Goal: Task Accomplishment & Management: Manage account settings

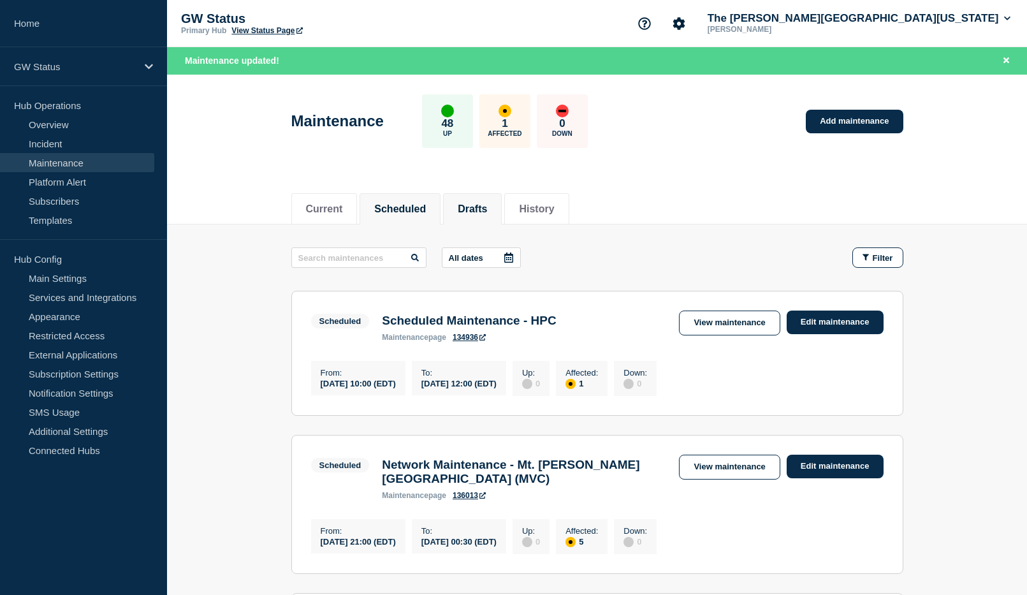
click at [481, 208] on button "Drafts" at bounding box center [472, 208] width 29 height 11
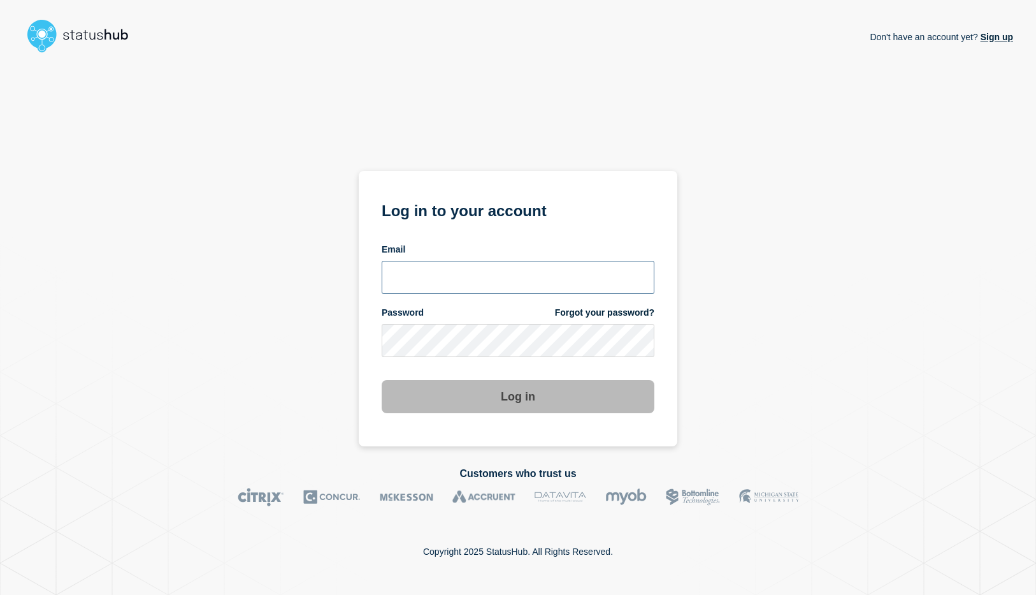
type input "[EMAIL_ADDRESS][DOMAIN_NAME]"
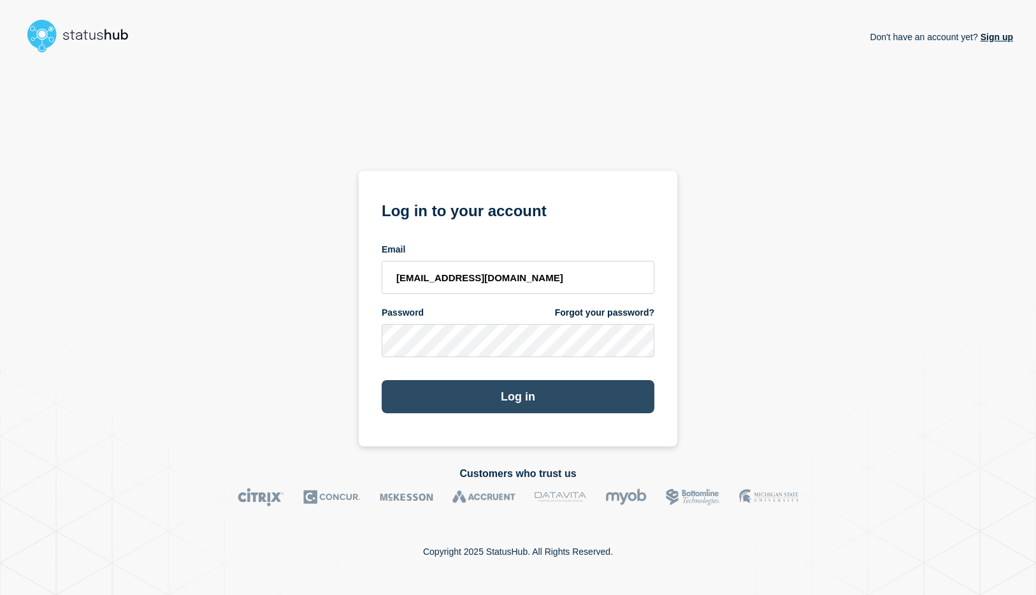
drag, startPoint x: 513, startPoint y: 410, endPoint x: 539, endPoint y: 410, distance: 26.1
click at [513, 410] on button "Log in" at bounding box center [518, 396] width 273 height 33
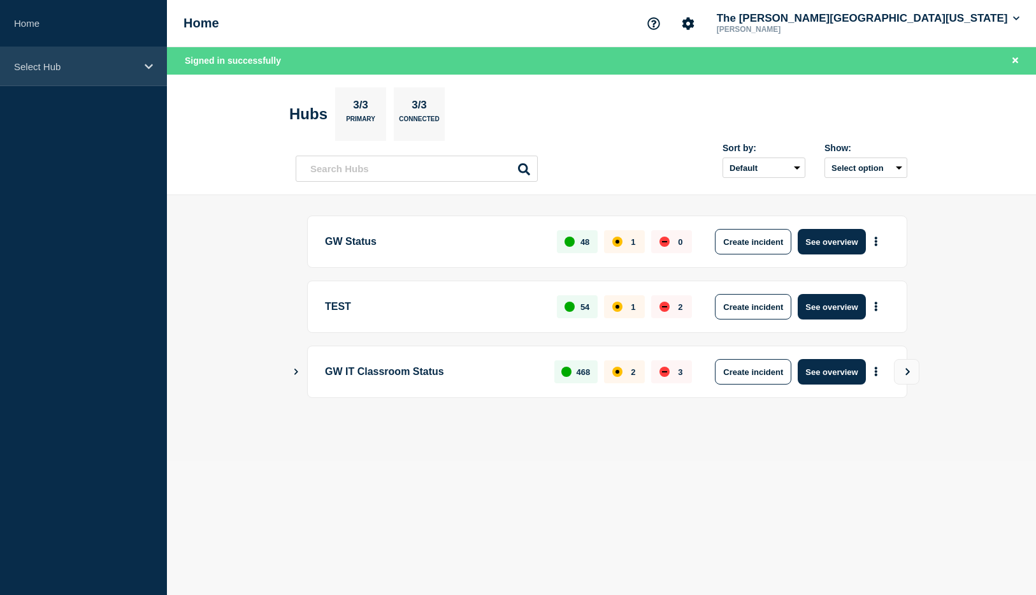
click at [62, 68] on p "Select Hub" at bounding box center [75, 66] width 122 height 11
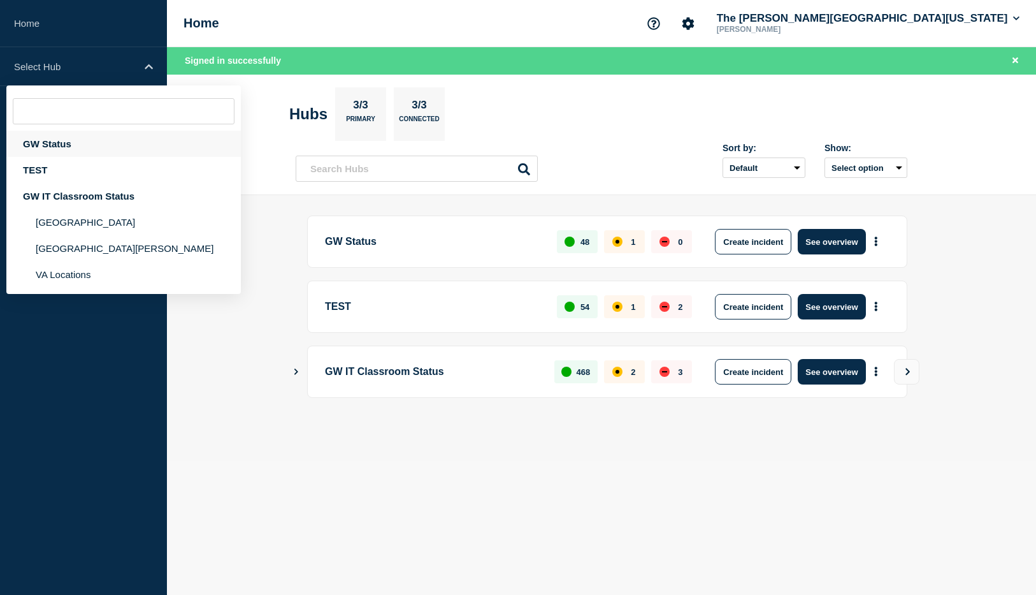
click at [64, 145] on div "GW Status" at bounding box center [123, 144] width 235 height 26
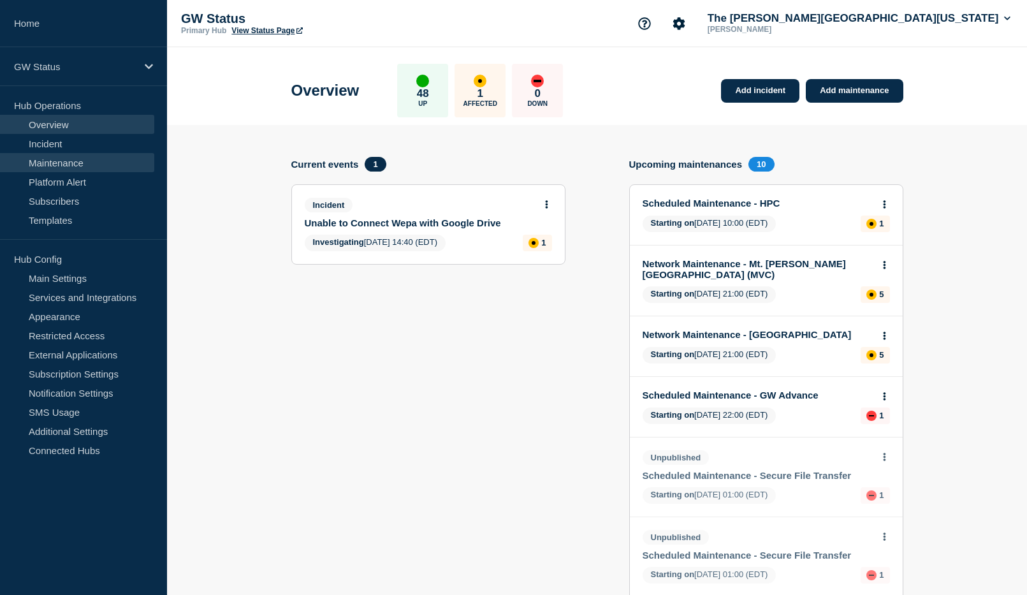
click at [52, 163] on link "Maintenance" at bounding box center [77, 162] width 154 height 19
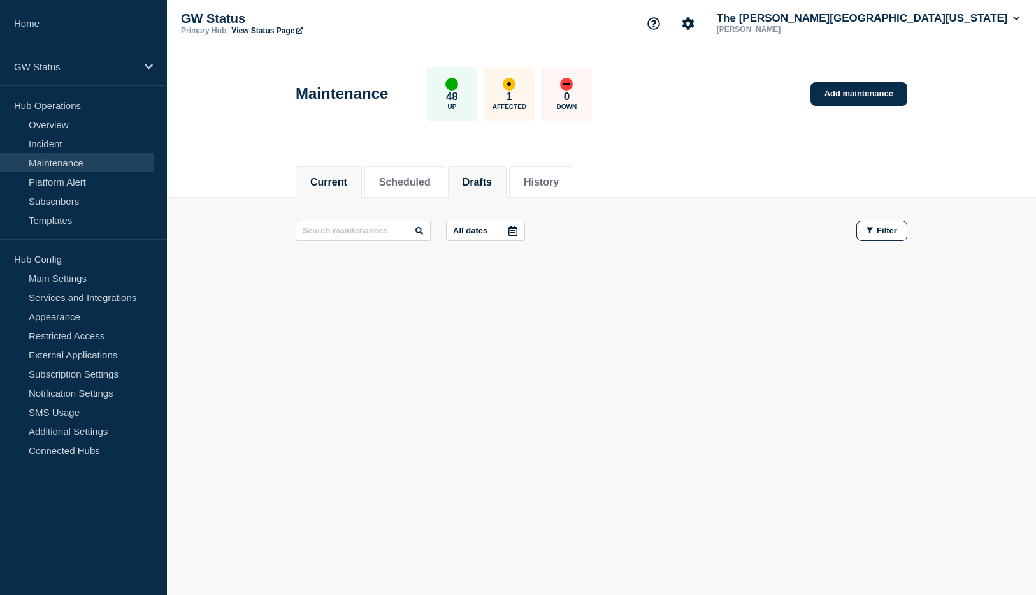
click at [507, 174] on li "Drafts" at bounding box center [477, 181] width 59 height 31
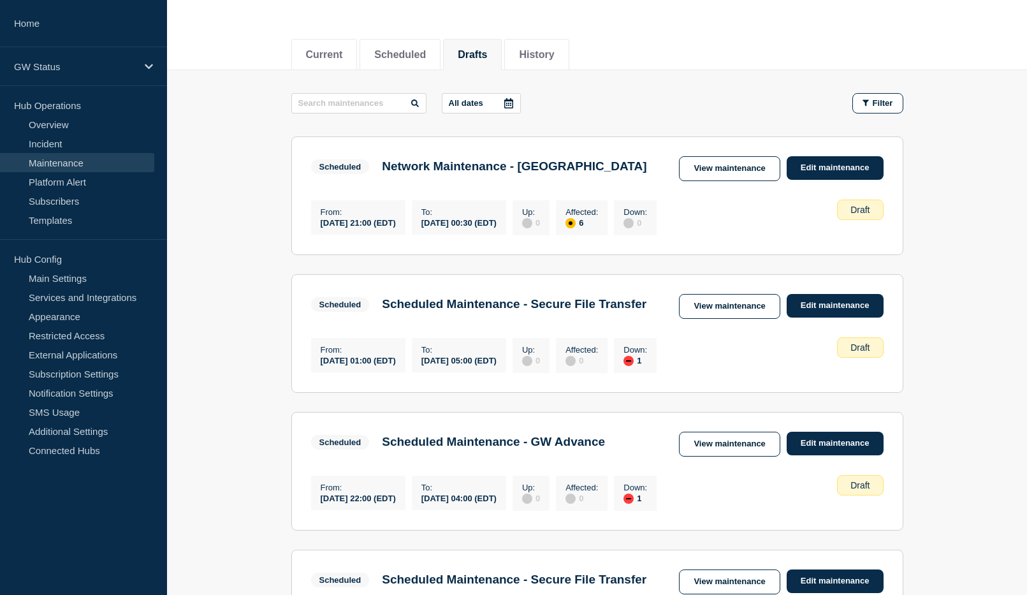
scroll to position [127, 0]
click at [822, 167] on link "Edit maintenance" at bounding box center [835, 168] width 97 height 24
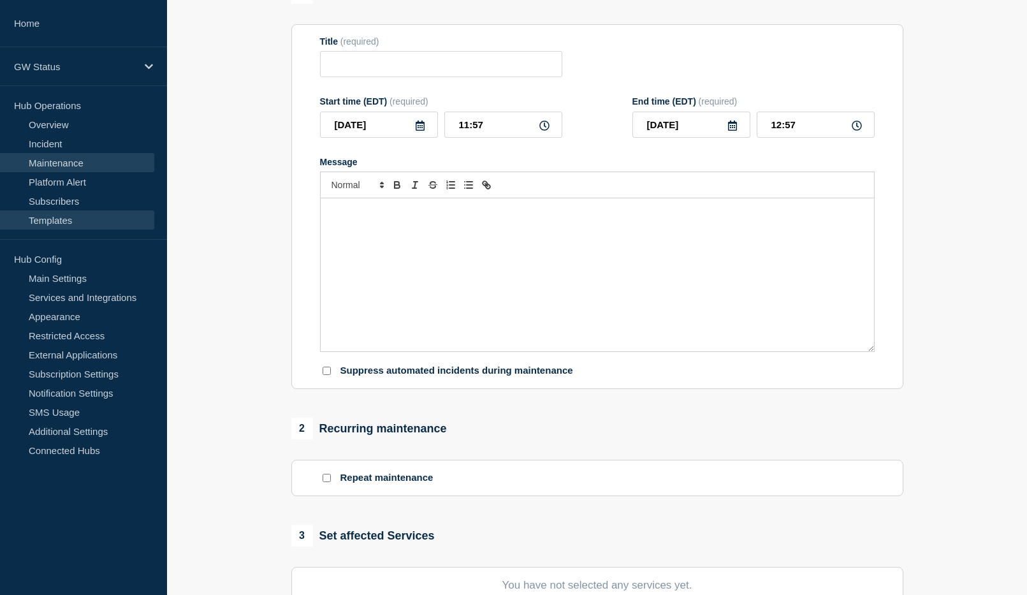
type input "Network Maintenance - [GEOGRAPHIC_DATA]"
type input "2025-09-07"
type input "21:00"
type input "2025-09-08"
type input "00:30"
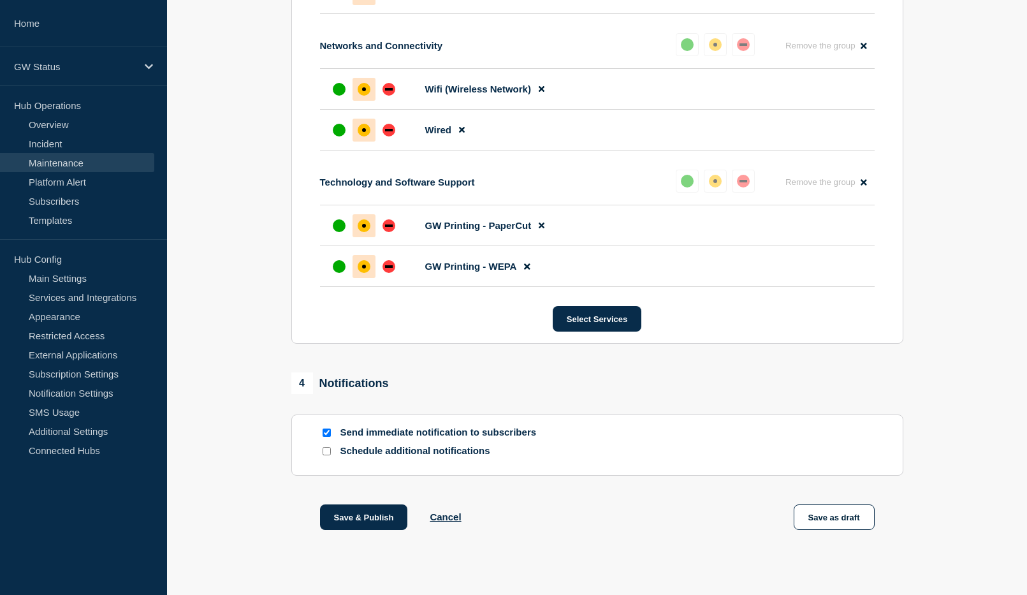
scroll to position [915, 0]
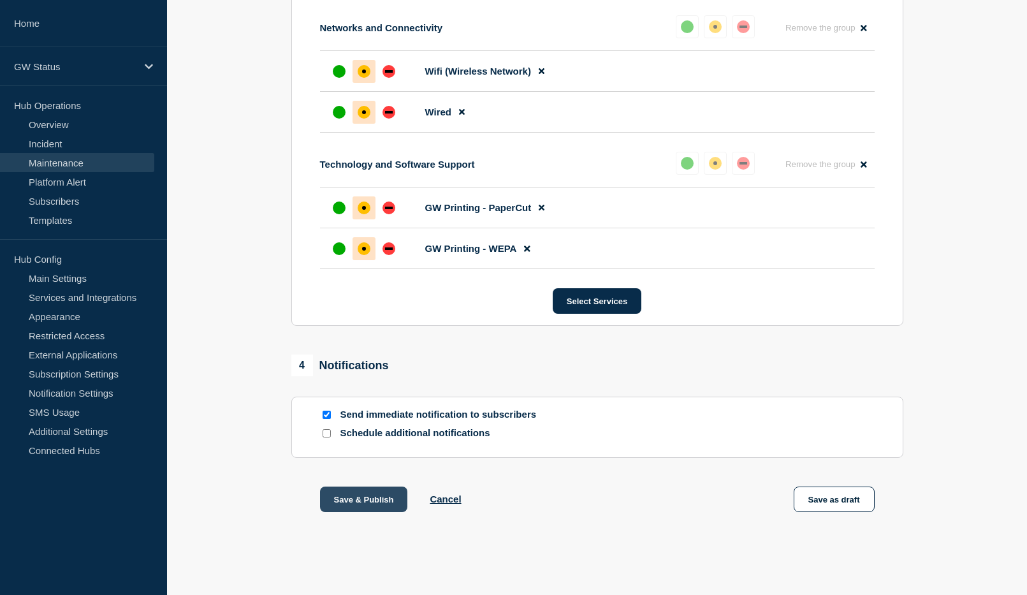
drag, startPoint x: 363, startPoint y: 497, endPoint x: 352, endPoint y: 497, distance: 10.9
click at [363, 497] on button "Save & Publish" at bounding box center [364, 498] width 88 height 25
